Goal: Transaction & Acquisition: Download file/media

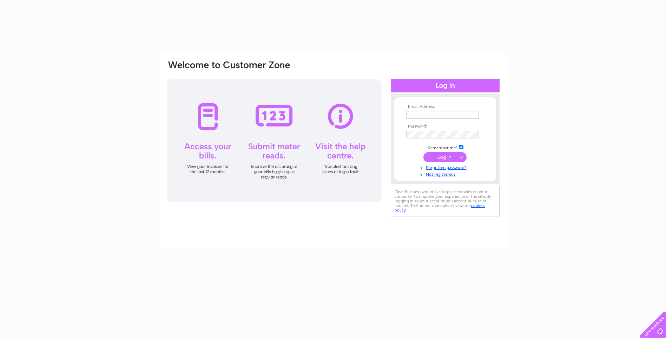
type input "admin@scottishexperience.com"
drag, startPoint x: 0, startPoint y: 0, endPoint x: 438, endPoint y: 157, distance: 465.6
click at [438, 157] on input "submit" at bounding box center [444, 157] width 43 height 10
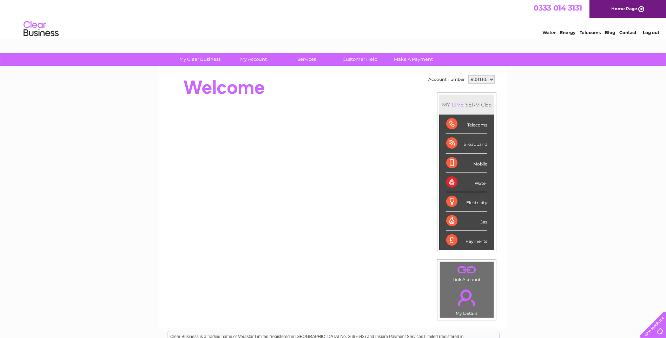
click at [489, 78] on select "908186 908187 908188 908237" at bounding box center [481, 79] width 26 height 8
select select "908188"
click at [468, 75] on select "908186 908187 908188 908237" at bounding box center [481, 79] width 26 height 8
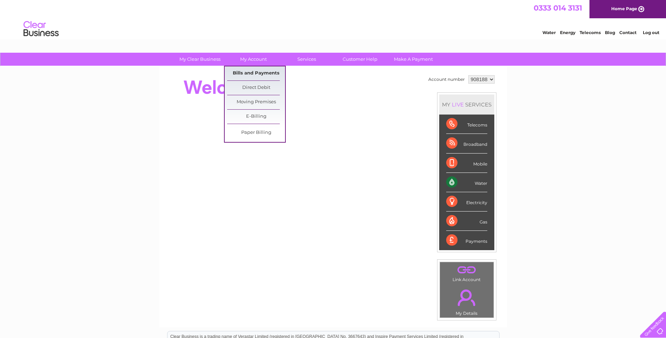
click at [258, 73] on link "Bills and Payments" at bounding box center [256, 73] width 58 height 14
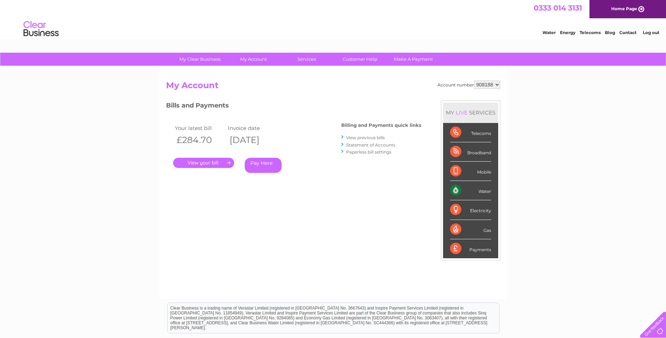
click at [229, 162] on link "." at bounding box center [203, 163] width 61 height 10
click at [373, 136] on link "View previous bills" at bounding box center [365, 137] width 39 height 5
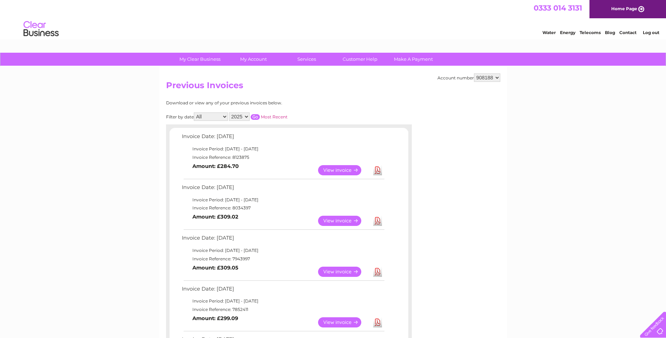
click at [377, 219] on link "Download" at bounding box center [377, 221] width 9 height 10
click at [498, 77] on select "908186 908187 908188 908237" at bounding box center [487, 77] width 26 height 8
select select "908187"
click at [474, 73] on select "908186 908187 908188 908237" at bounding box center [487, 77] width 26 height 8
click at [376, 220] on link "Download" at bounding box center [377, 221] width 9 height 10
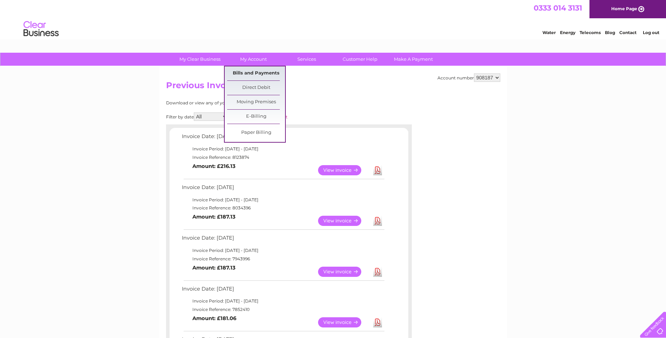
click at [252, 70] on link "Bills and Payments" at bounding box center [256, 73] width 58 height 14
click at [251, 73] on link "Bills and Payments" at bounding box center [256, 73] width 58 height 14
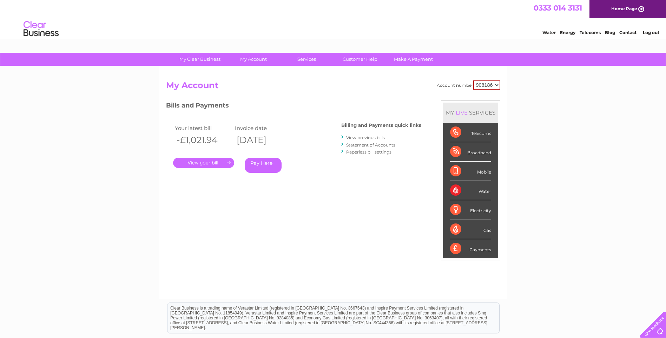
click at [352, 137] on link "View previous bills" at bounding box center [365, 137] width 39 height 5
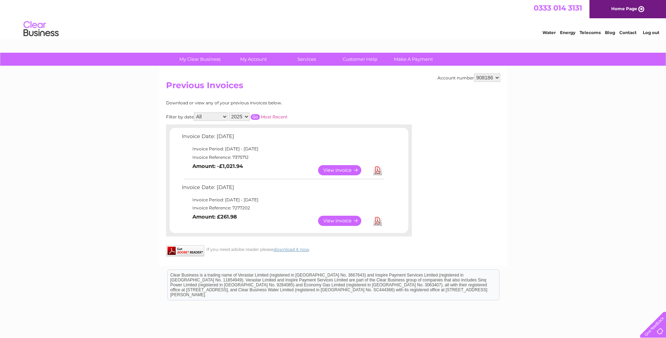
click at [499, 77] on select "908186 908187 908188 908237" at bounding box center [487, 77] width 26 height 8
select select "908187"
click at [474, 73] on select "908186 908187 908188 908237" at bounding box center [487, 77] width 26 height 8
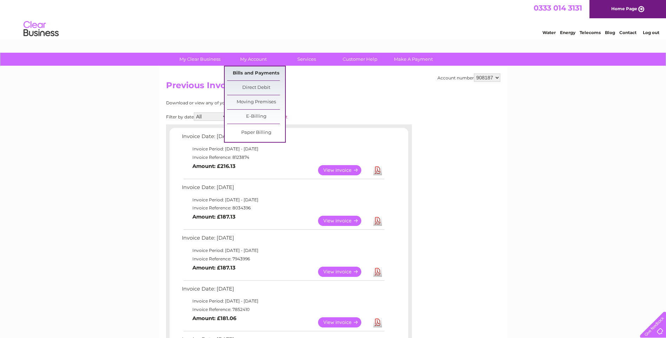
click at [256, 71] on link "Bills and Payments" at bounding box center [256, 73] width 58 height 14
click at [262, 72] on link "Bills and Payments" at bounding box center [256, 73] width 58 height 14
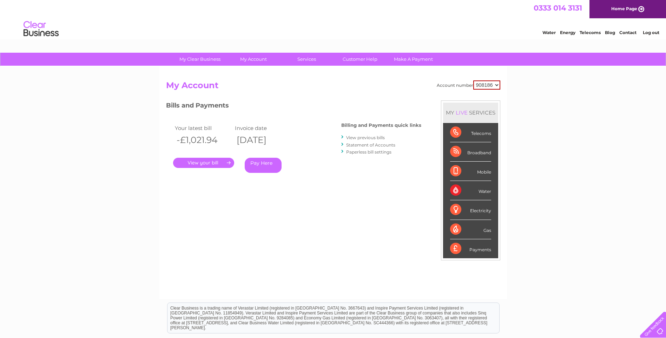
click at [497, 84] on select "908186 908187 908188 908237" at bounding box center [486, 84] width 27 height 9
select select "908187"
click at [473, 80] on select "908186 908187 908188 908237" at bounding box center [486, 84] width 27 height 9
click at [357, 135] on link "View previous bills" at bounding box center [365, 137] width 39 height 5
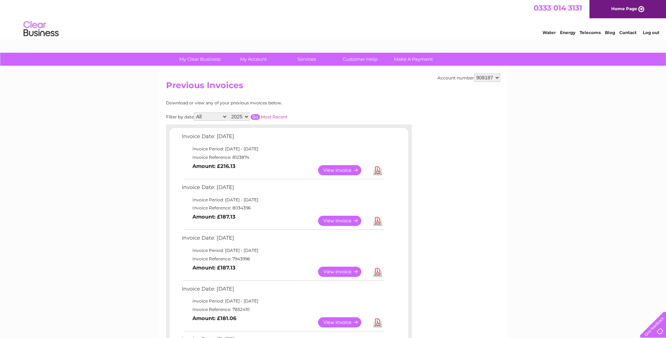
click at [377, 219] on link "Download" at bounding box center [377, 221] width 9 height 10
click at [497, 77] on select "908186 908187 908188 908237" at bounding box center [487, 77] width 26 height 8
select select "908237"
click at [474, 73] on select "908186 908187 908188 908237" at bounding box center [487, 77] width 26 height 8
click at [377, 220] on link "Download" at bounding box center [377, 221] width 9 height 10
